Goal: Task Accomplishment & Management: Manage account settings

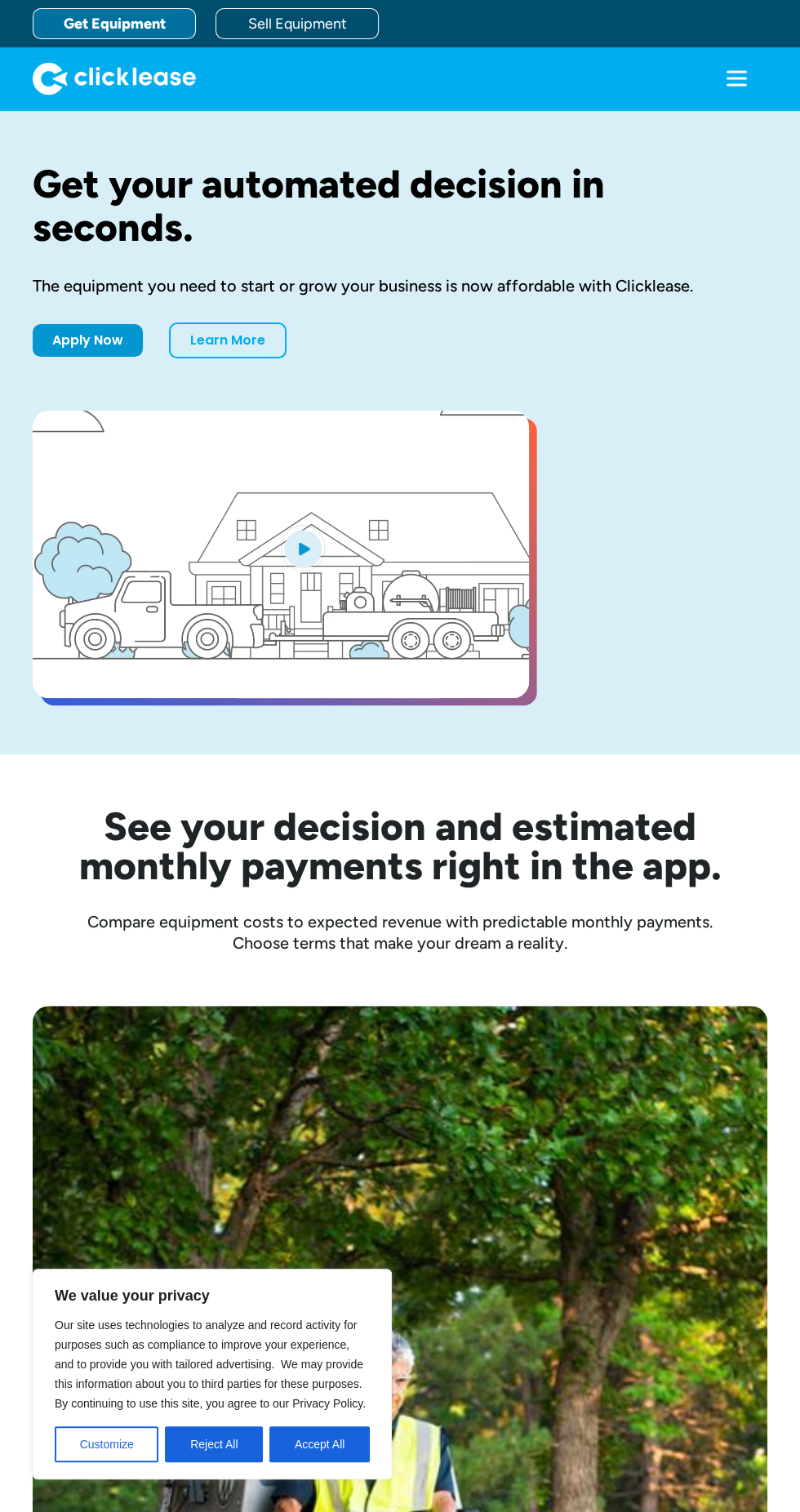
scroll to position [9, 0]
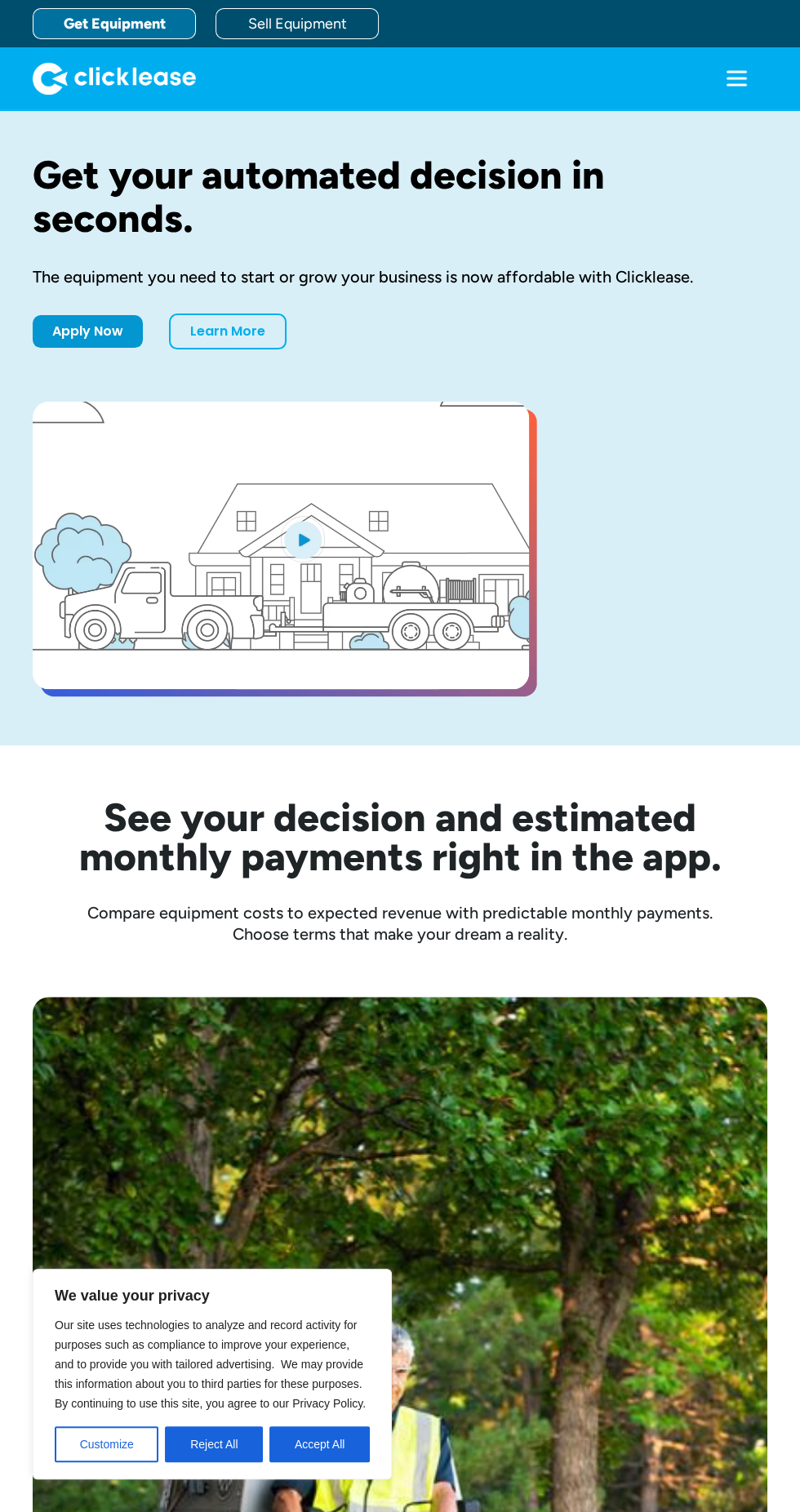
click at [734, 81] on icon "menu" at bounding box center [736, 78] width 32 height 32
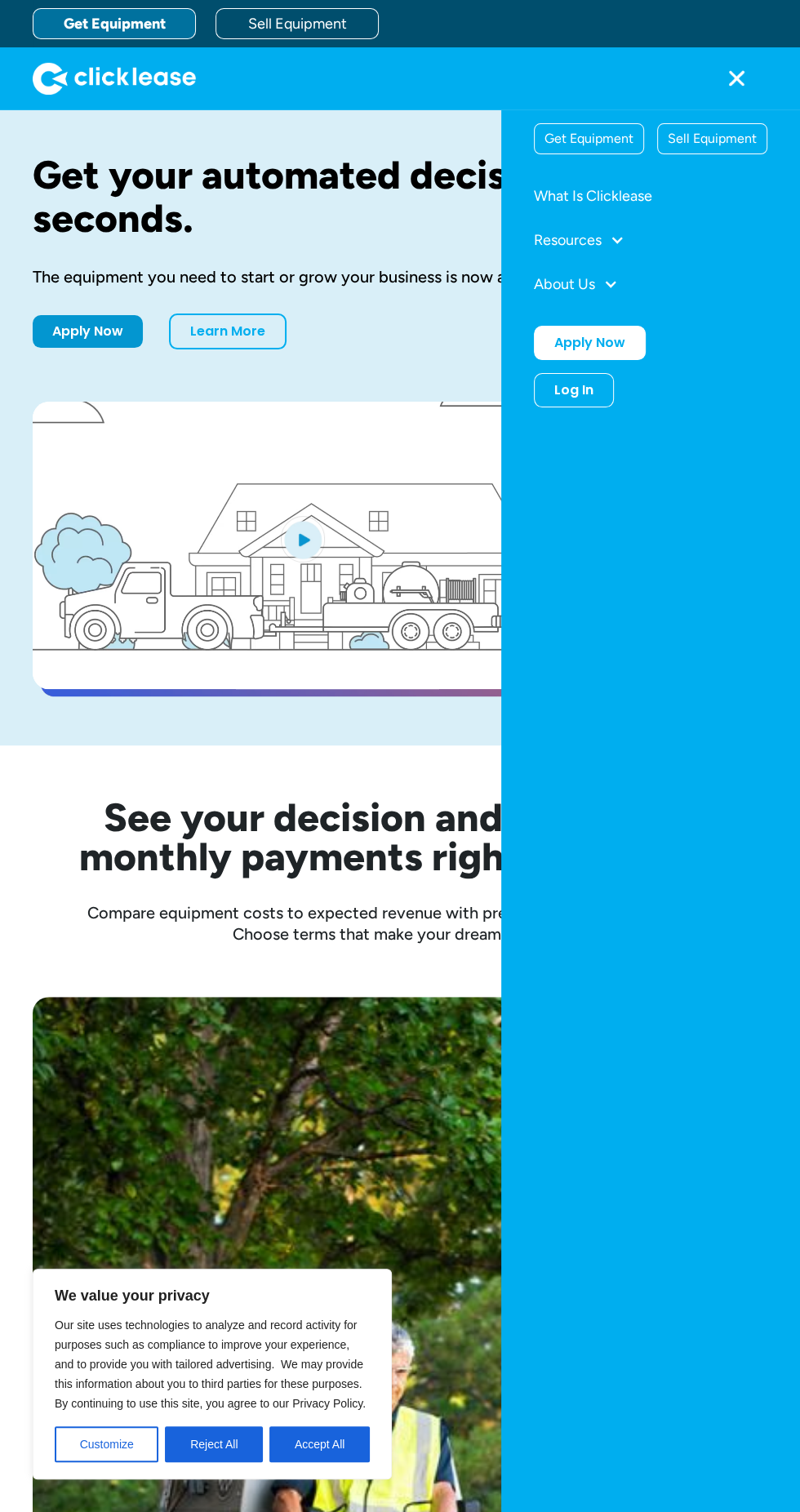
click at [582, 389] on div "Log In" at bounding box center [574, 390] width 39 height 17
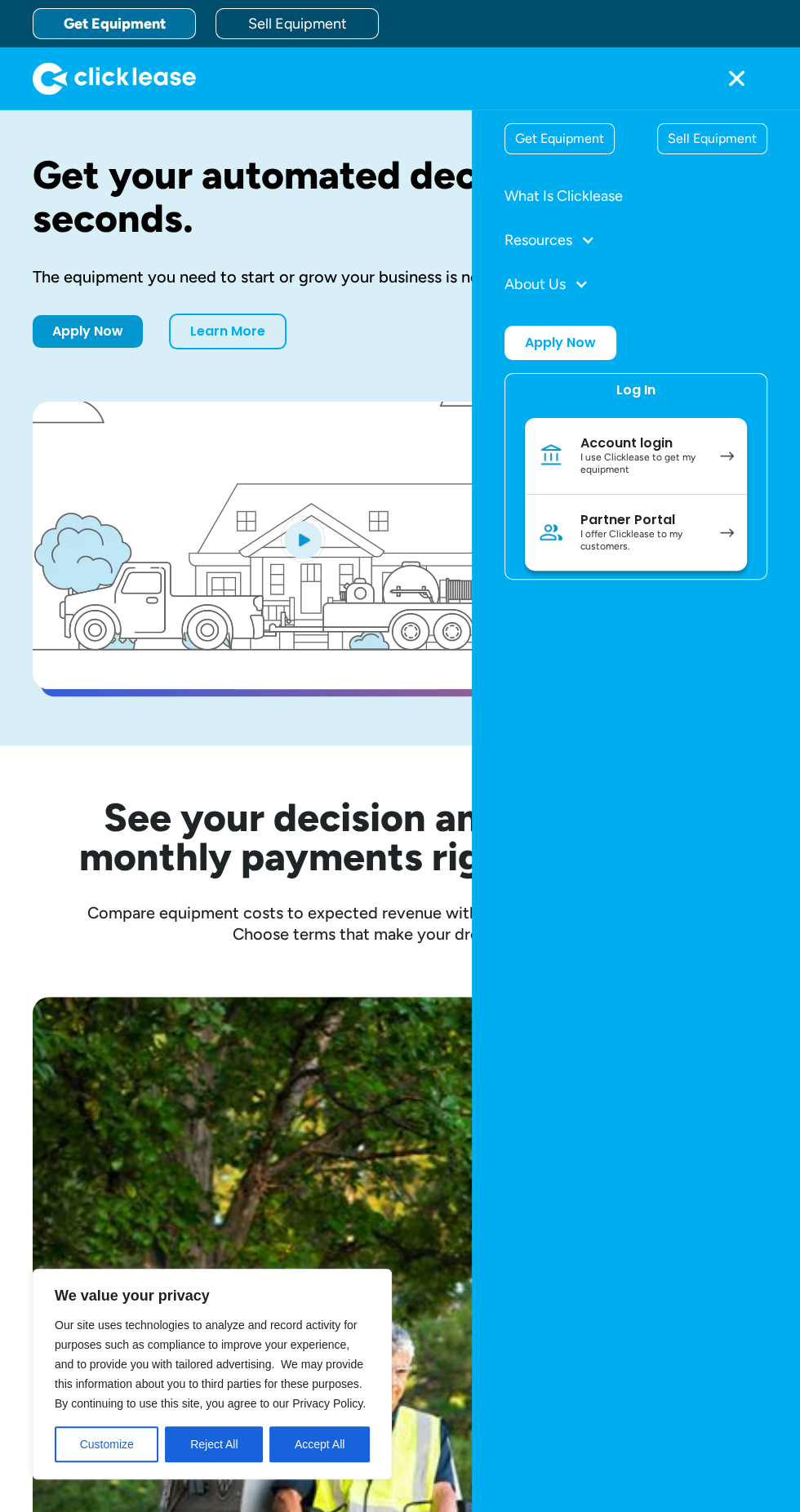
click at [685, 443] on div "Account login" at bounding box center [641, 443] width 123 height 17
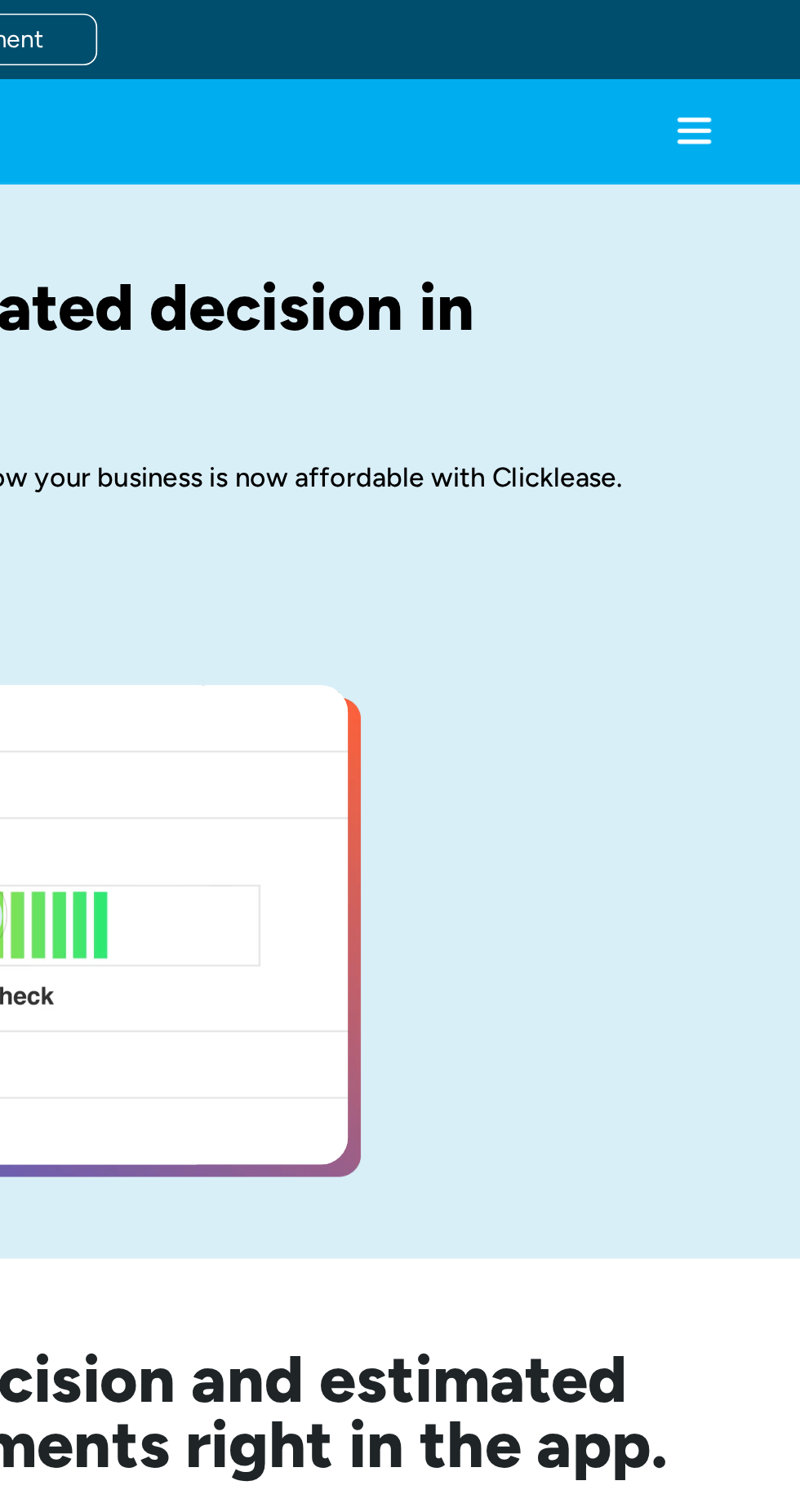
click at [747, 83] on icon "menu" at bounding box center [736, 78] width 32 height 32
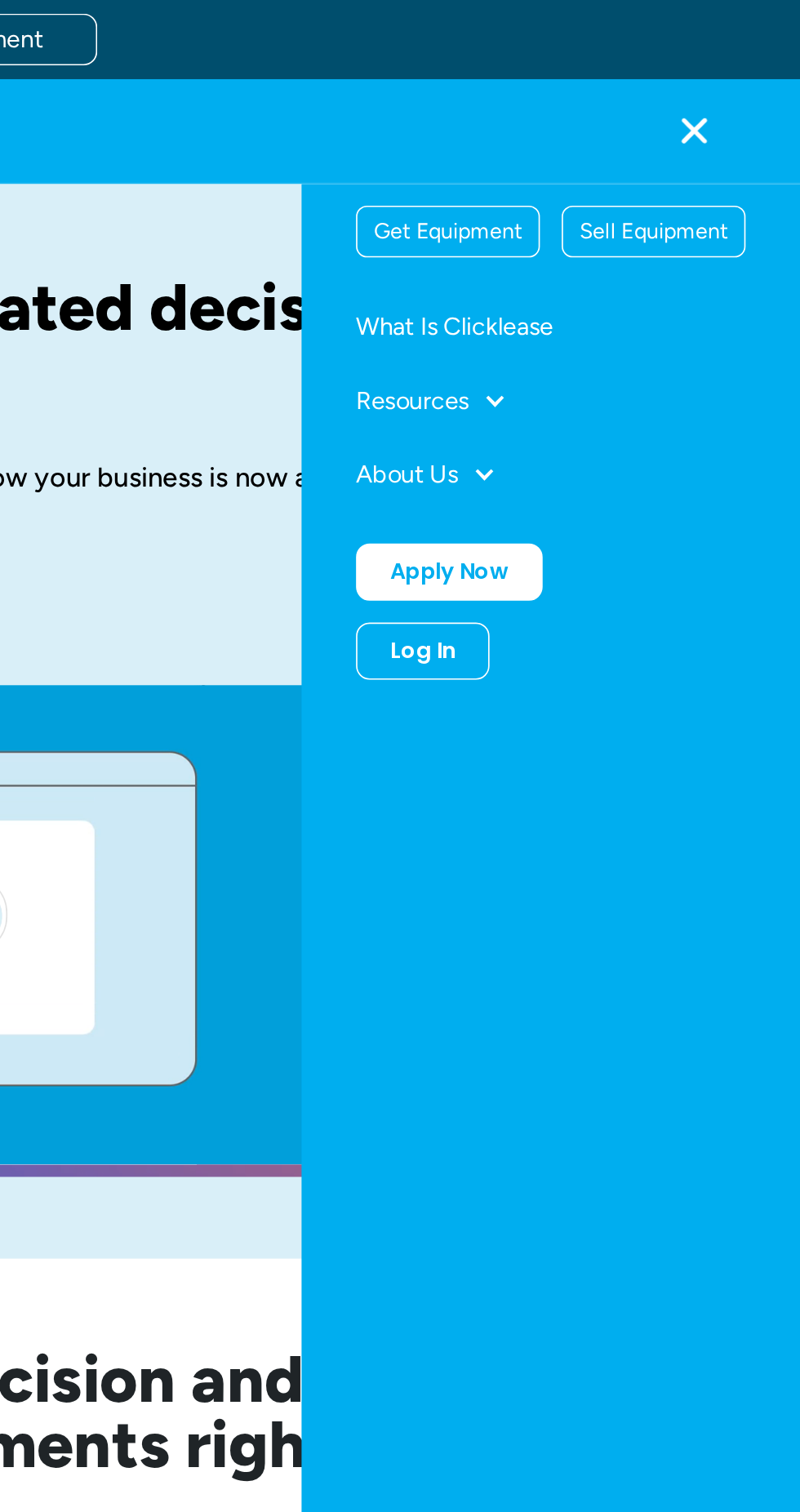
click at [585, 395] on div "Log In" at bounding box center [574, 390] width 39 height 17
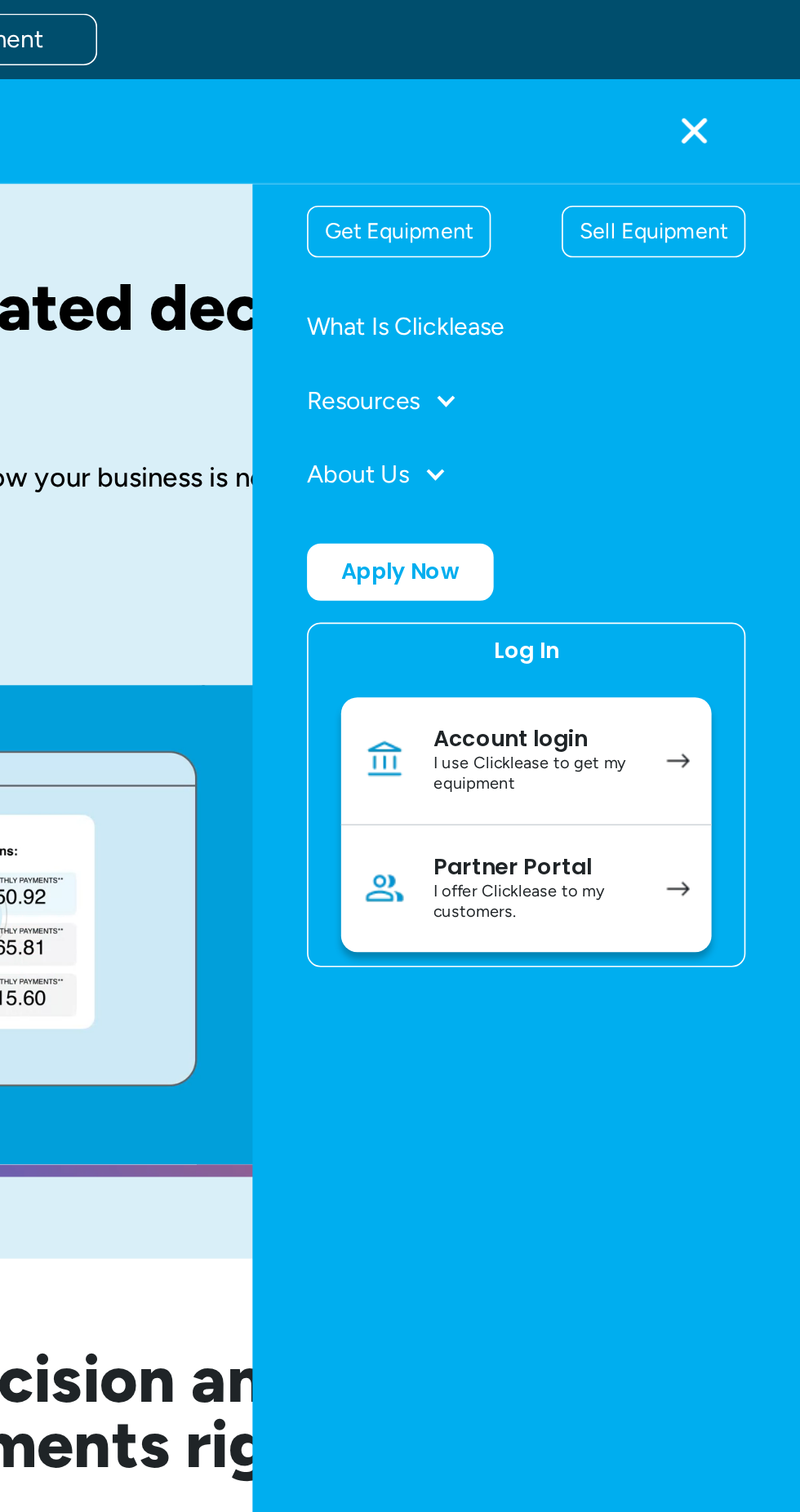
click at [709, 446] on link "Account login I use Clicklease to get my equipment" at bounding box center [635, 456] width 222 height 77
